Goal: Transaction & Acquisition: Book appointment/travel/reservation

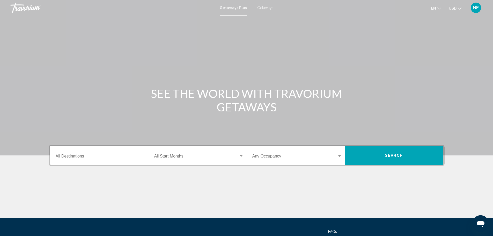
click at [271, 9] on span "Getaways" at bounding box center [265, 8] width 16 height 4
click at [56, 159] on input "Destination All Destinations" at bounding box center [101, 157] width 90 height 5
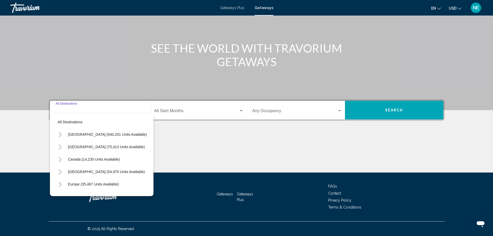
scroll to position [115, 0]
click at [58, 182] on icon "Toggle Europe (35,467 units available)" at bounding box center [60, 184] width 4 height 5
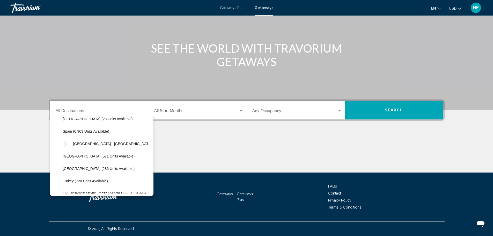
scroll to position [278, 0]
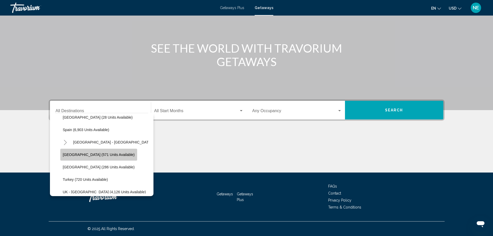
click at [70, 152] on span "Sweden (571 units available)" at bounding box center [99, 154] width 72 height 4
type input "**********"
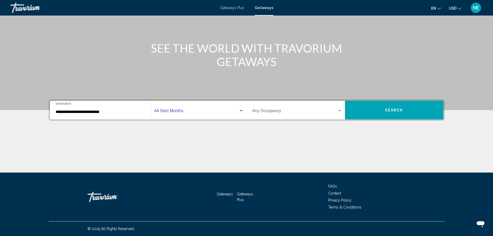
click at [241, 110] on div "Search widget" at bounding box center [241, 110] width 3 height 1
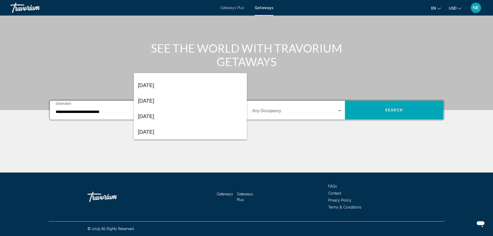
scroll to position [0, 0]
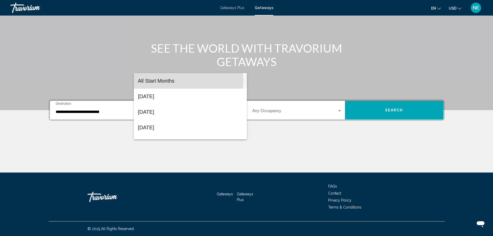
click at [177, 81] on span "All Start Months" at bounding box center [190, 81] width 105 height 16
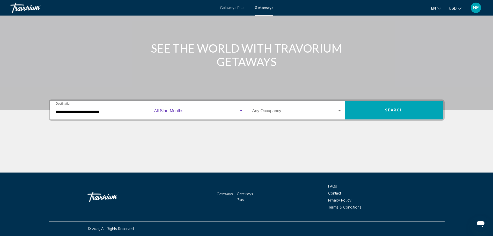
click at [342, 109] on div "Search widget" at bounding box center [339, 111] width 5 height 4
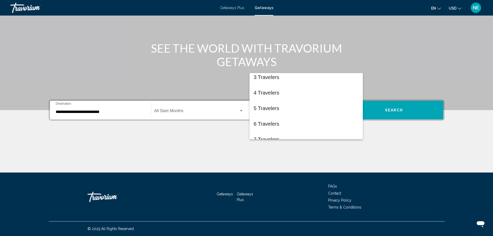
scroll to position [33, 0]
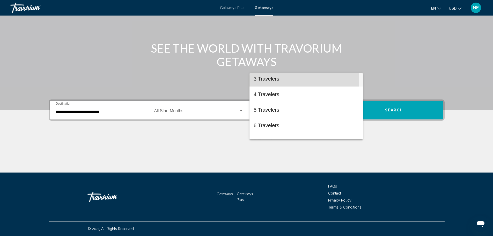
click at [273, 78] on span "3 Travelers" at bounding box center [306, 79] width 105 height 16
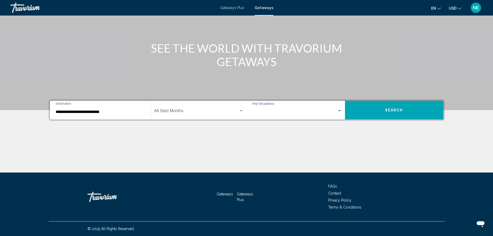
scroll to position [31, 0]
click at [342, 109] on div "Search widget" at bounding box center [339, 111] width 5 height 4
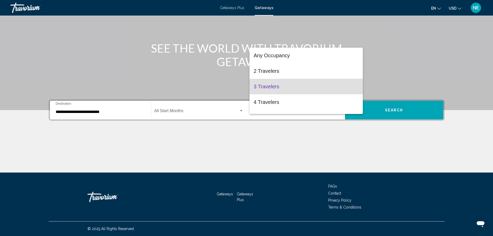
scroll to position [6, 0]
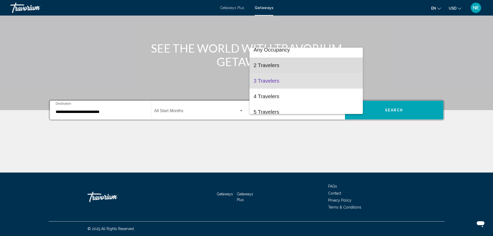
click at [326, 70] on span "2 Travelers" at bounding box center [306, 65] width 105 height 16
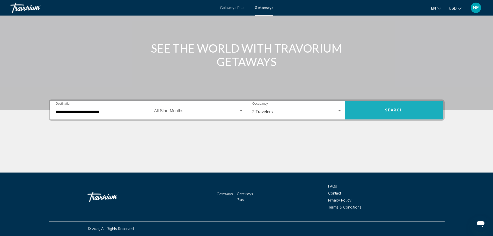
click at [416, 101] on button "Search" at bounding box center [394, 110] width 98 height 19
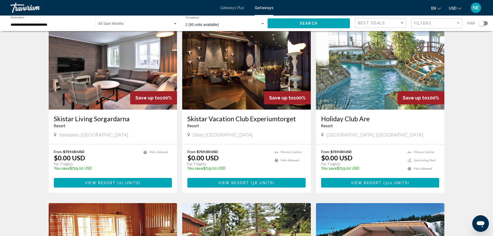
scroll to position [34, 0]
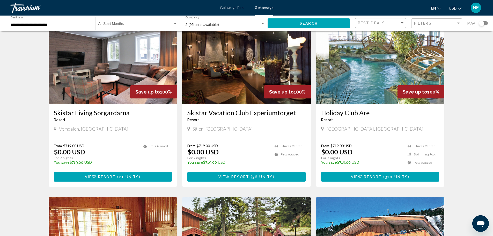
click at [365, 104] on img "Main content" at bounding box center [380, 62] width 129 height 83
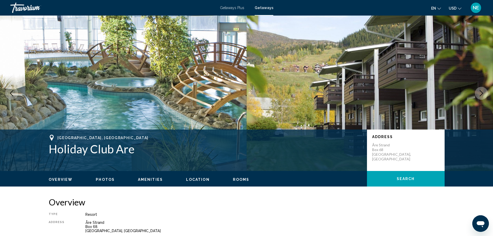
click at [475, 87] on button "Next image" at bounding box center [481, 93] width 13 height 13
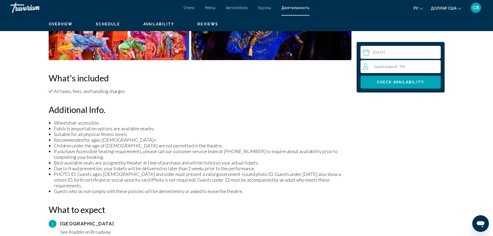
scroll to position [202, 0]
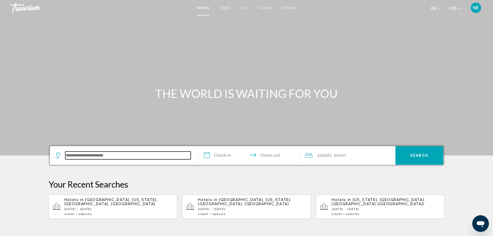
click at [88, 159] on input "Search widget" at bounding box center [128, 155] width 126 height 8
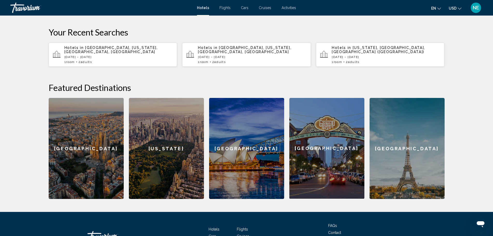
scroll to position [160, 0]
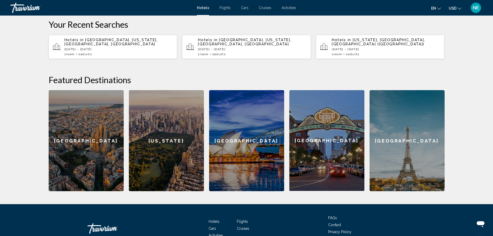
click at [65, 51] on p "Wed, 10 Sep - Sun, 14 Sep" at bounding box center [118, 49] width 109 height 4
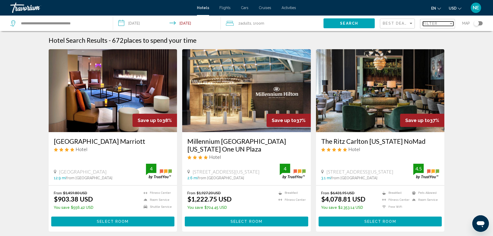
click at [449, 26] on div "Filter" at bounding box center [451, 23] width 5 height 4
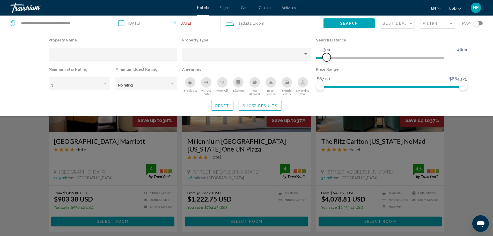
drag, startPoint x: 423, startPoint y: 71, endPoint x: 340, endPoint y: 68, distance: 82.6
click at [331, 61] on span "Hotel Filters" at bounding box center [327, 57] width 8 height 8
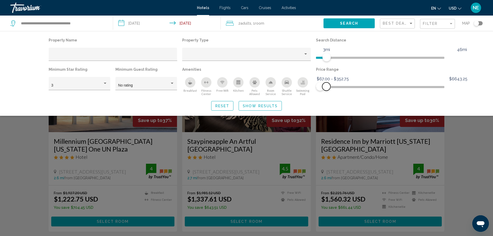
drag, startPoint x: 475, startPoint y: 106, endPoint x: 339, endPoint y: 106, distance: 135.7
click at [331, 91] on span "Hotel Filters" at bounding box center [326, 86] width 8 height 8
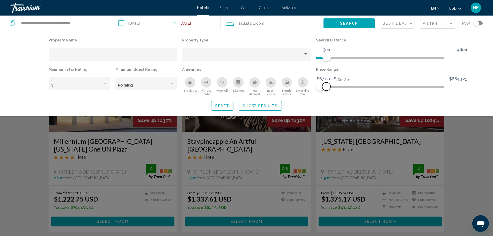
scroll to position [206, 0]
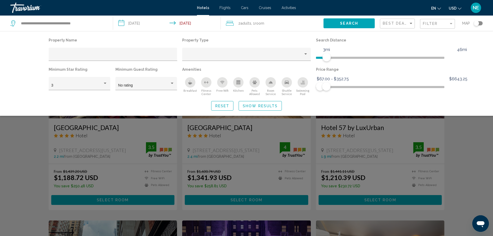
click at [470, 202] on div "Search widget" at bounding box center [246, 157] width 493 height 158
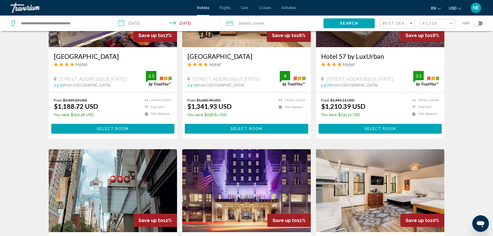
scroll to position [286, 0]
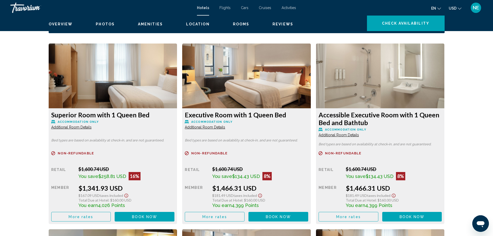
scroll to position [699, 0]
